Goal: Find specific page/section

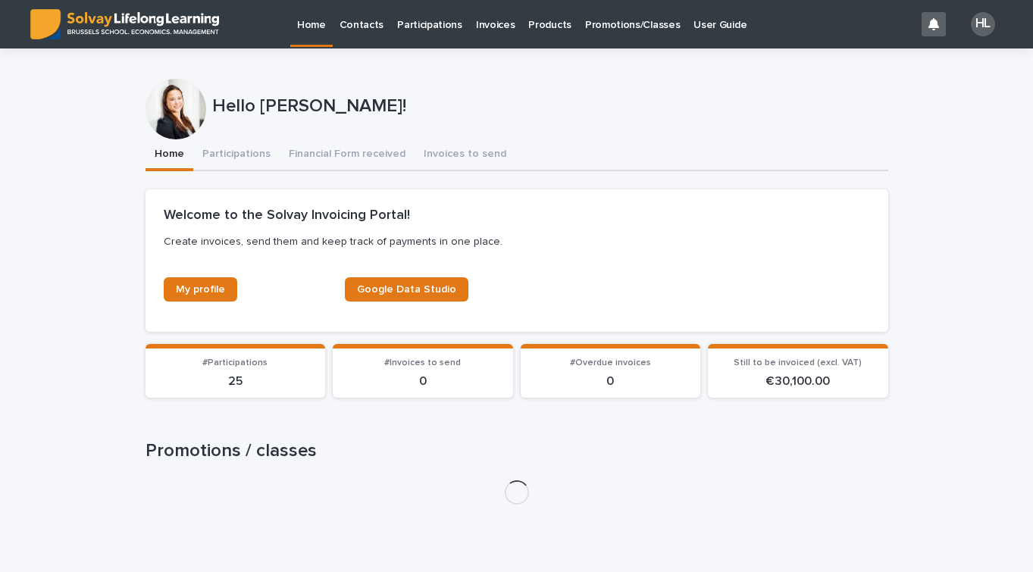
click at [630, 27] on p "Promotions/Classes" at bounding box center [632, 16] width 95 height 32
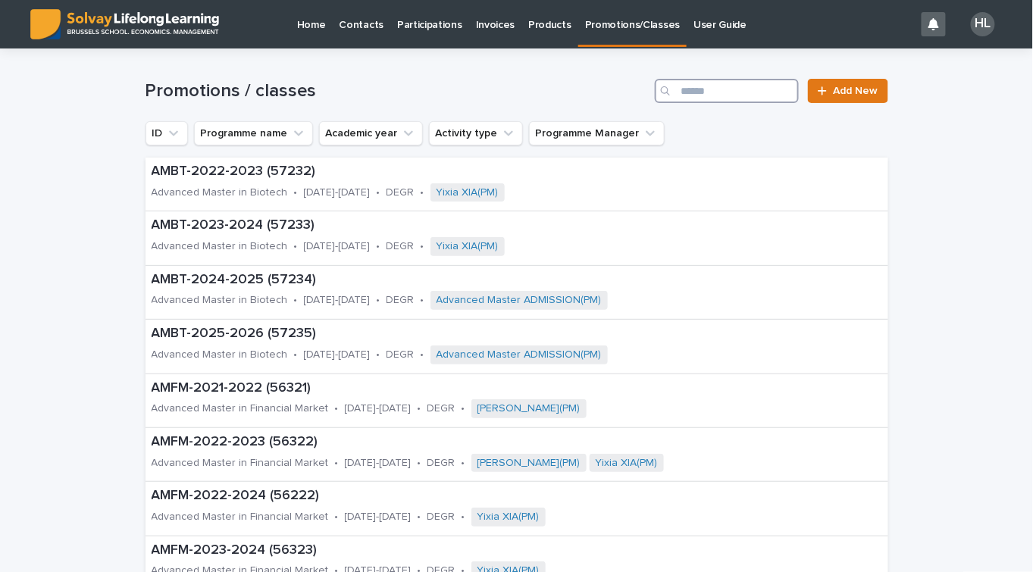
click at [691, 79] on input "Search" at bounding box center [727, 91] width 144 height 24
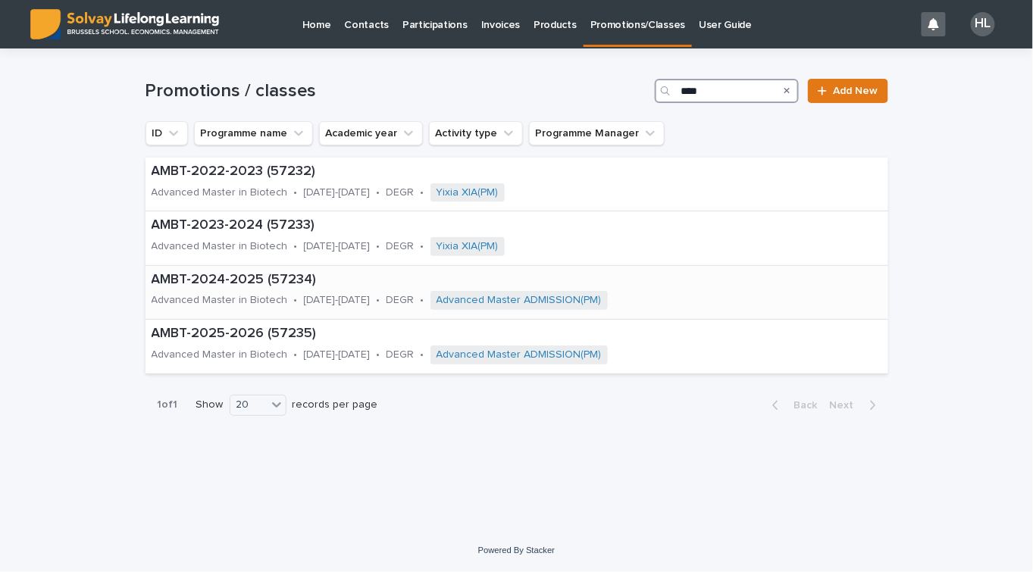
type input "****"
click at [312, 301] on p "[DATE]-[DATE]" at bounding box center [337, 300] width 67 height 13
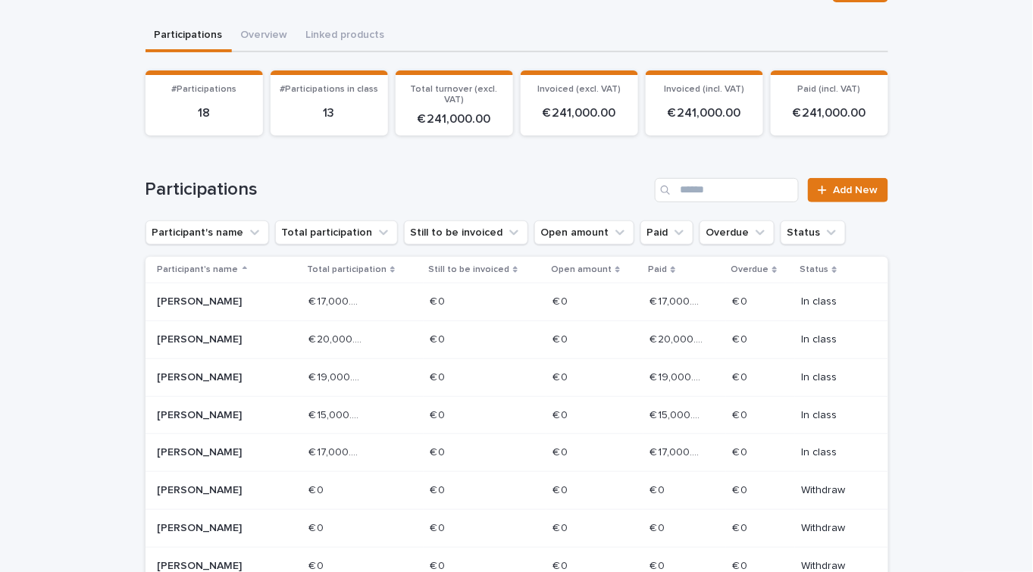
scroll to position [206, 0]
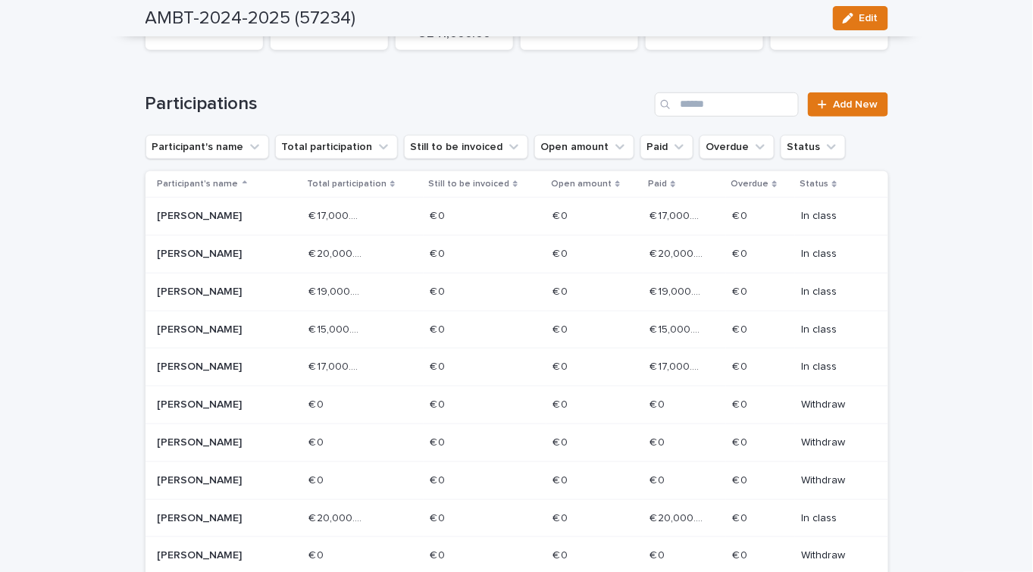
click at [347, 186] on p "Total participation" at bounding box center [347, 184] width 80 height 17
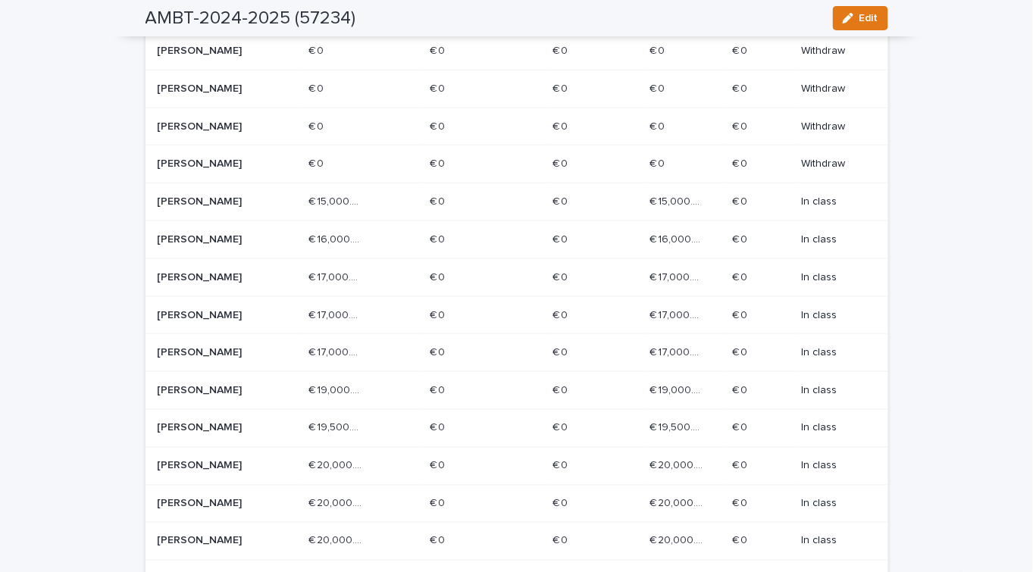
scroll to position [413, 0]
